Goal: Download file/media

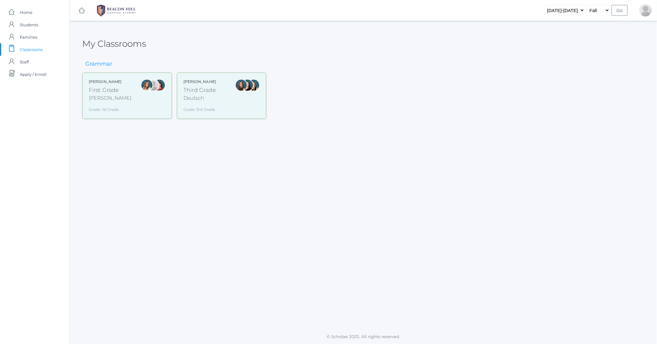
click at [149, 88] on div at bounding box center [147, 85] width 12 height 12
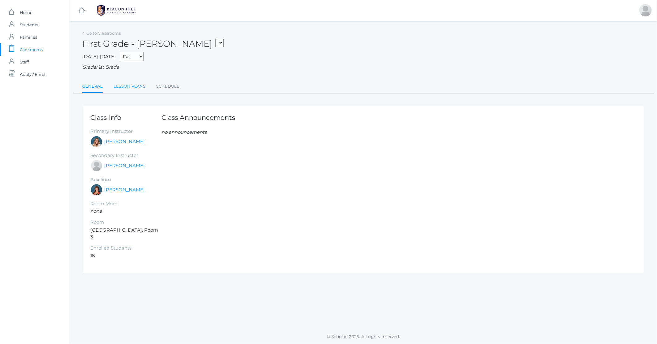
click at [134, 84] on link "Lesson Plans" at bounding box center [130, 86] width 32 height 12
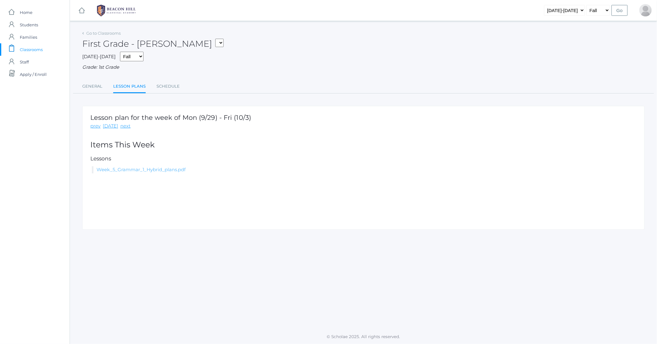
click at [166, 169] on link "Week_5_Grammar_1_Hybrid_plans.pdf" at bounding box center [140, 169] width 89 height 6
